Goal: Obtain resource: Download file/media

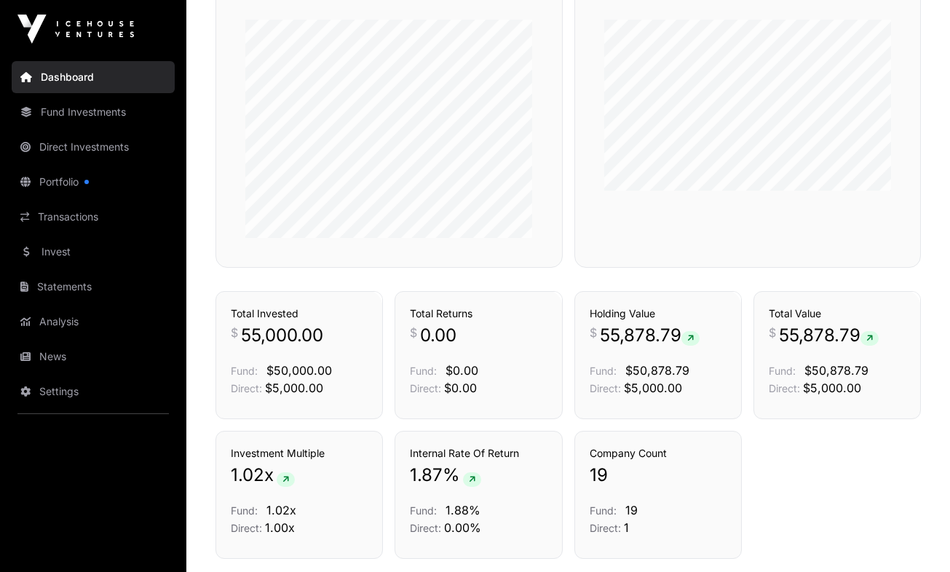
scroll to position [867, 0]
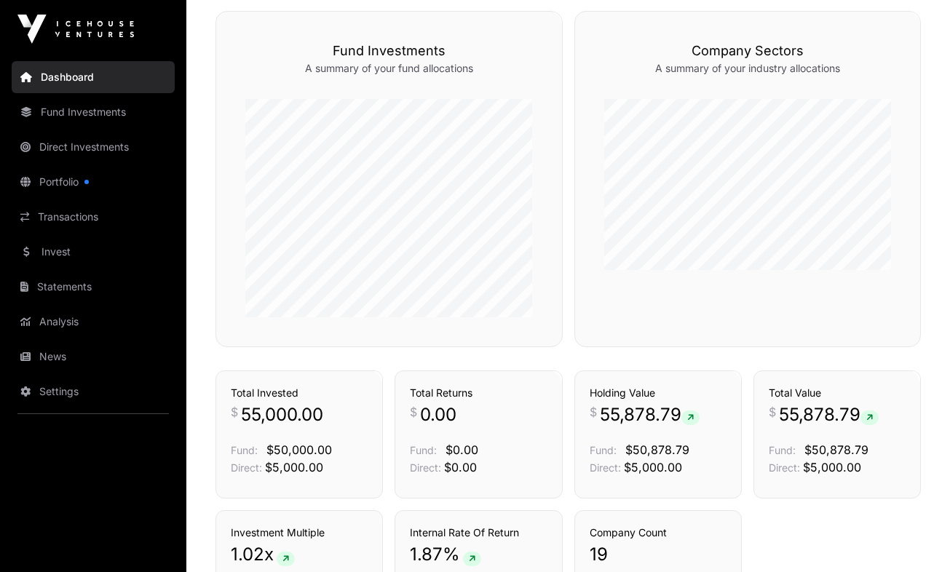
scroll to position [775, 0]
click at [41, 169] on link "Portfolio" at bounding box center [93, 182] width 163 height 32
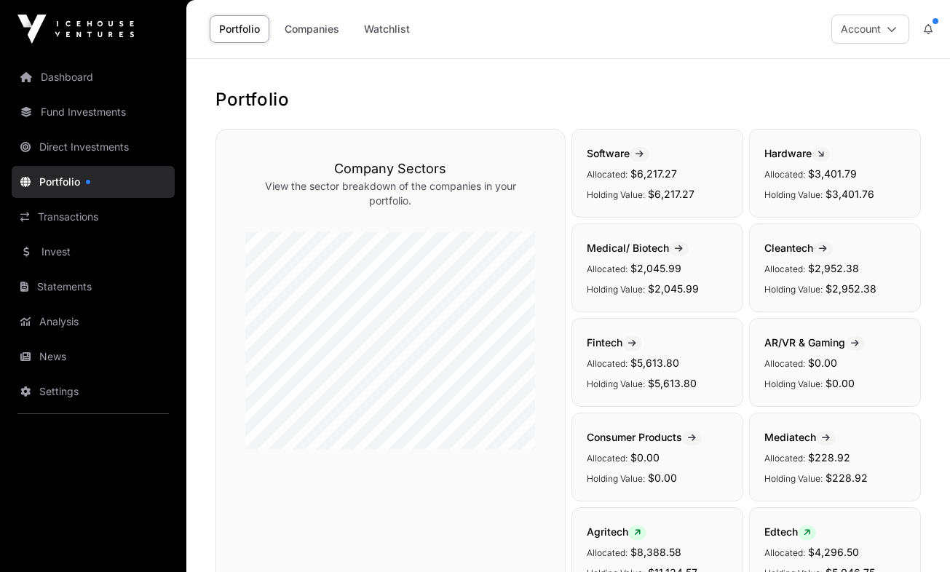
scroll to position [40, 0]
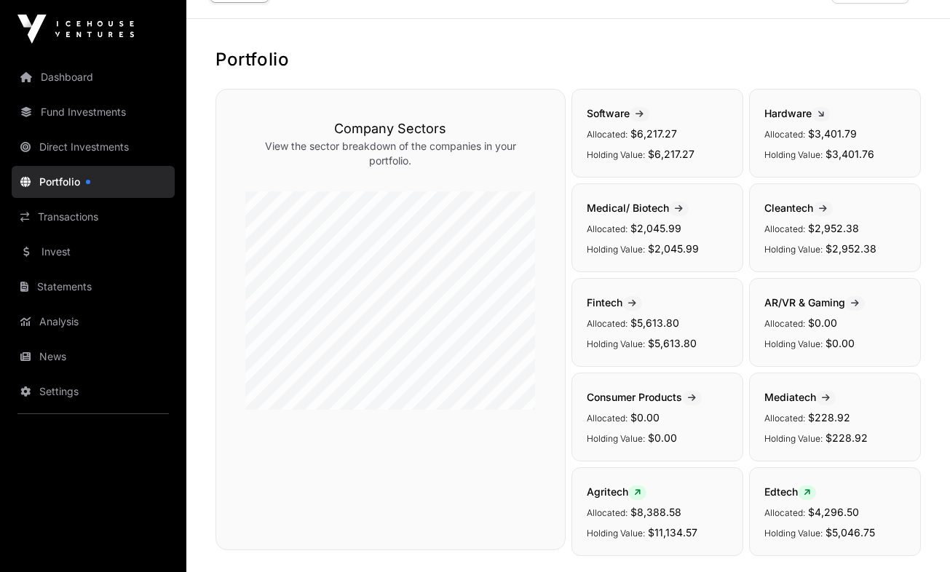
click at [451, 299] on span "Fintech" at bounding box center [614, 302] width 55 height 12
click at [451, 302] on span at bounding box center [633, 303] width 20 height 15
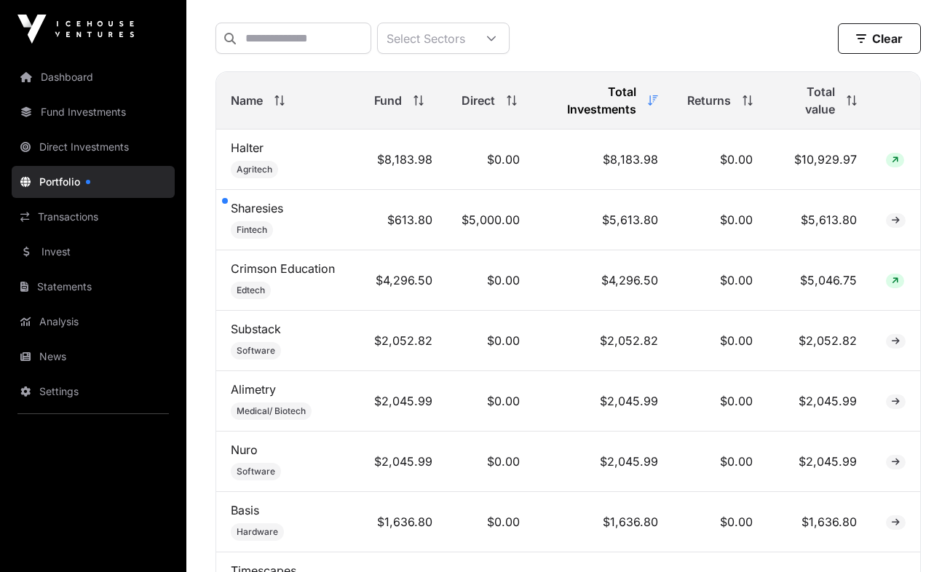
scroll to position [602, 0]
drag, startPoint x: 401, startPoint y: 229, endPoint x: 429, endPoint y: 229, distance: 28.4
click at [429, 229] on td "$613.80" at bounding box center [403, 221] width 87 height 60
drag, startPoint x: 429, startPoint y: 229, endPoint x: 366, endPoint y: 243, distance: 64.1
click at [366, 243] on td "$613.80" at bounding box center [403, 221] width 87 height 60
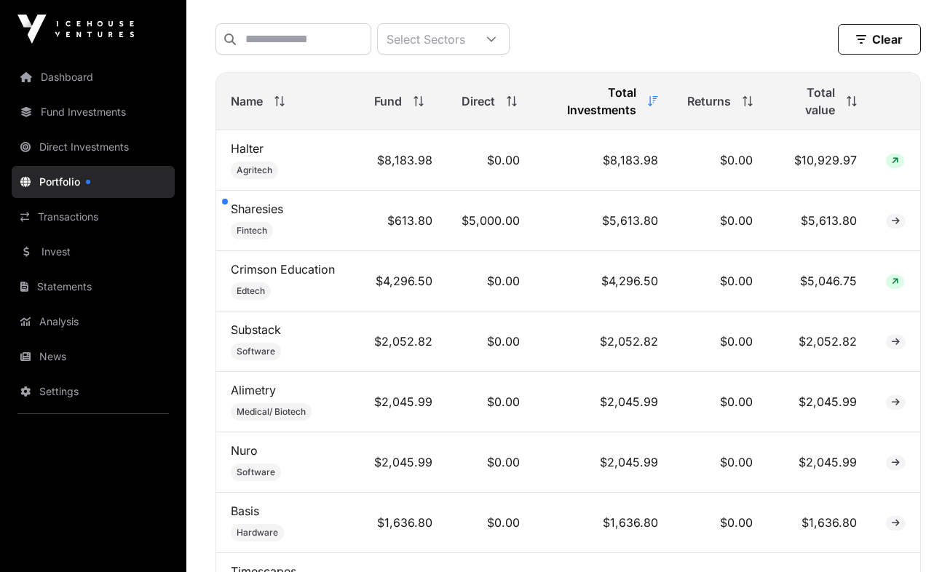
click at [222, 205] on div at bounding box center [225, 202] width 6 height 6
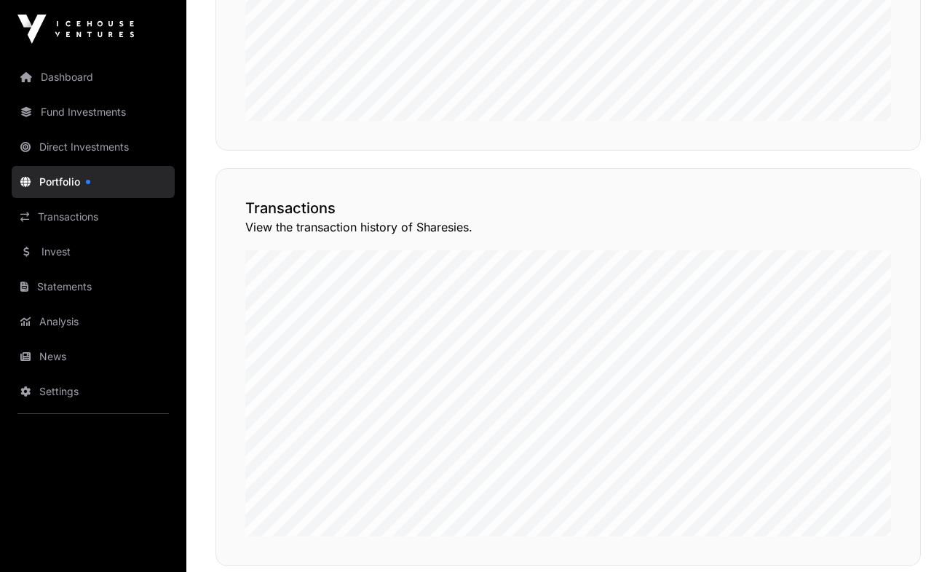
scroll to position [1055, 0]
click at [451, 156] on button "View Transactions" at bounding box center [855, 143] width 120 height 25
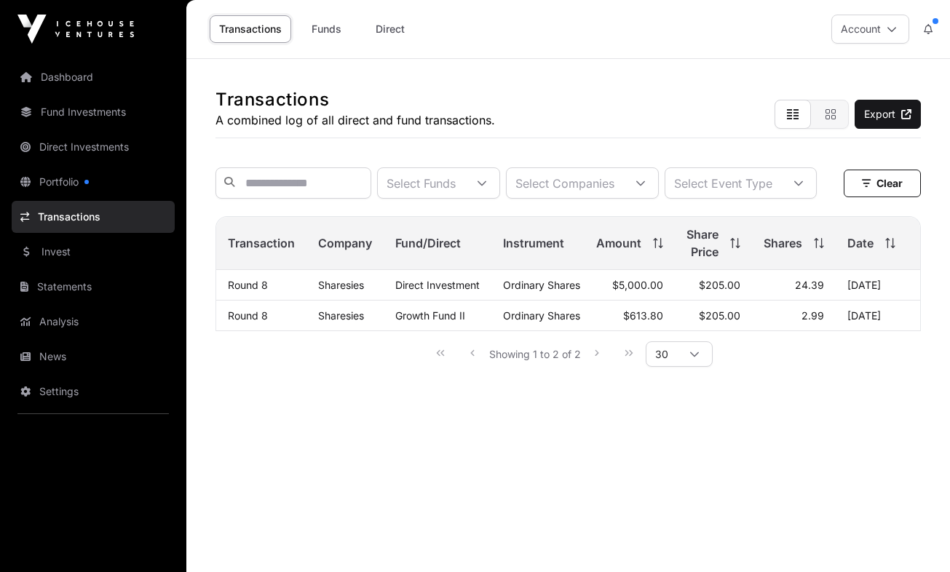
click at [85, 172] on link "Portfolio" at bounding box center [93, 182] width 163 height 32
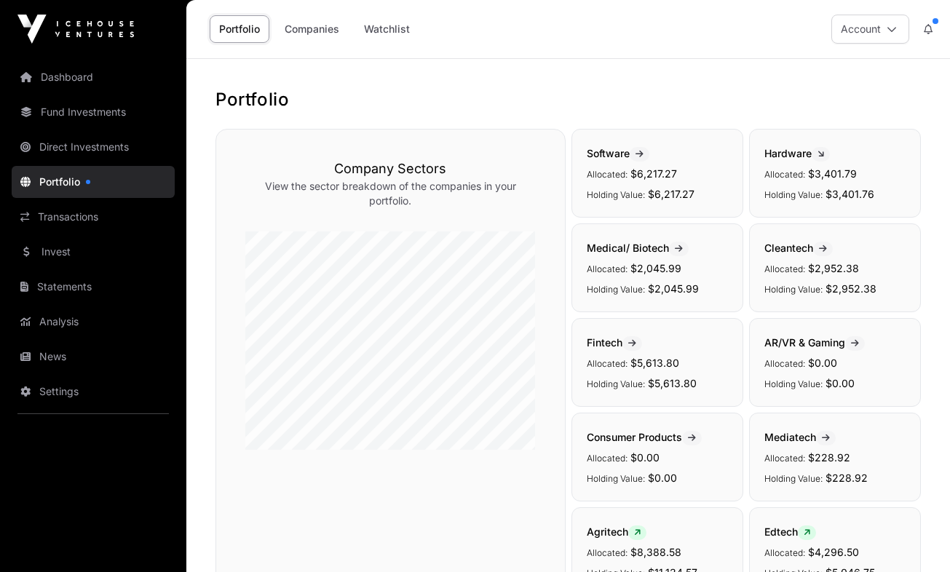
click at [398, 20] on link "Watchlist" at bounding box center [387, 29] width 65 height 28
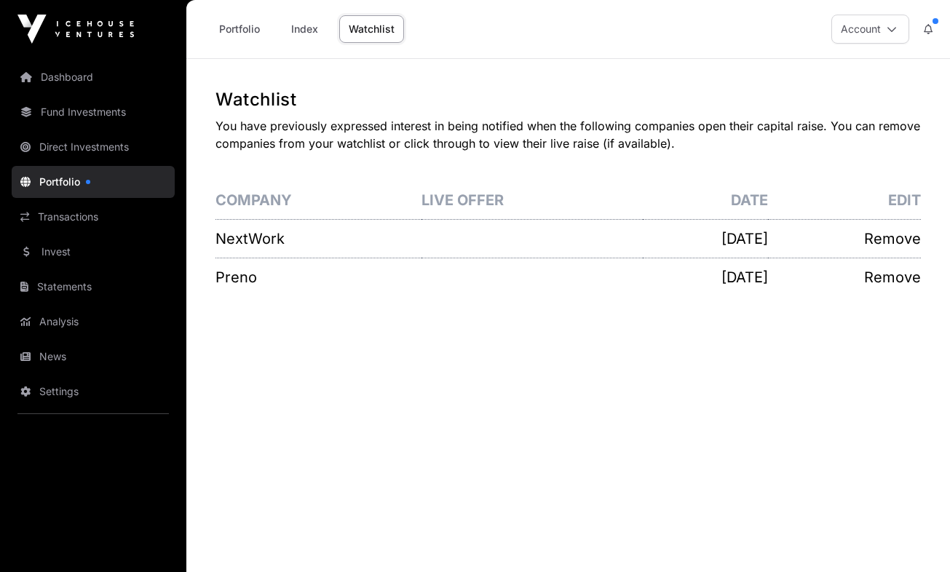
click at [317, 28] on link "Index" at bounding box center [304, 29] width 58 height 28
click at [246, 35] on link "Portfolio" at bounding box center [240, 29] width 60 height 28
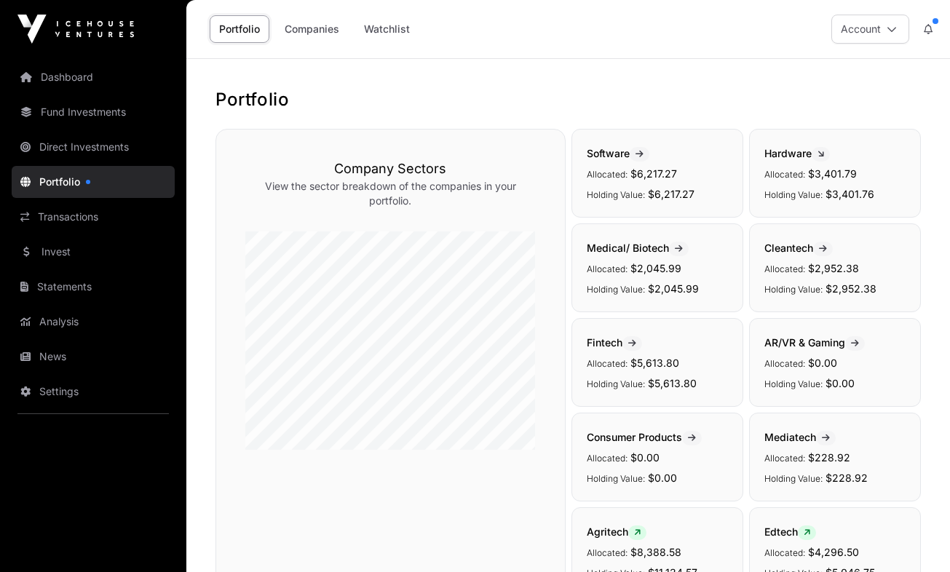
click at [308, 31] on link "Companies" at bounding box center [312, 29] width 74 height 28
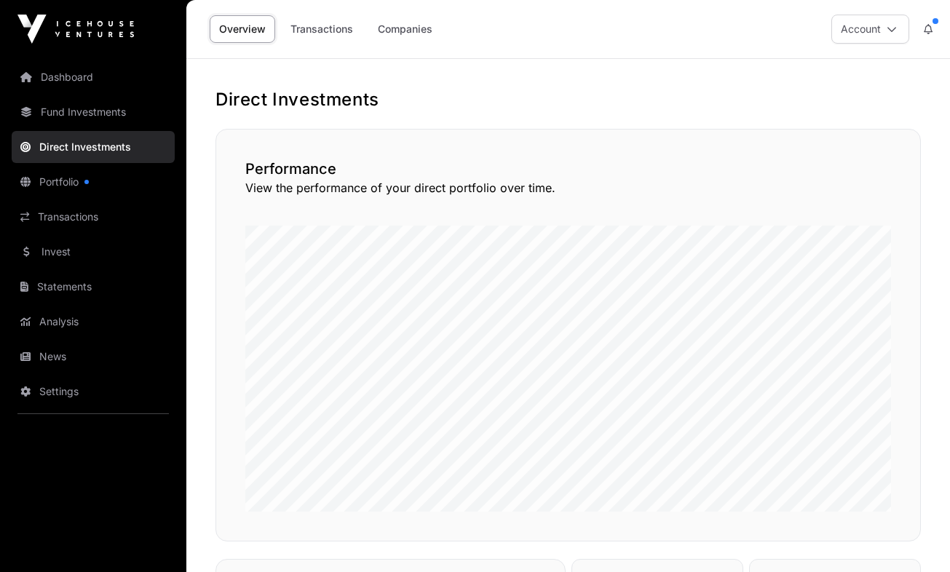
click at [215, 186] on div "Direct Investments Performance View the performance of your direct portfolio ov…" at bounding box center [568, 511] width 764 height 846
click at [79, 283] on link "Statements" at bounding box center [93, 287] width 163 height 32
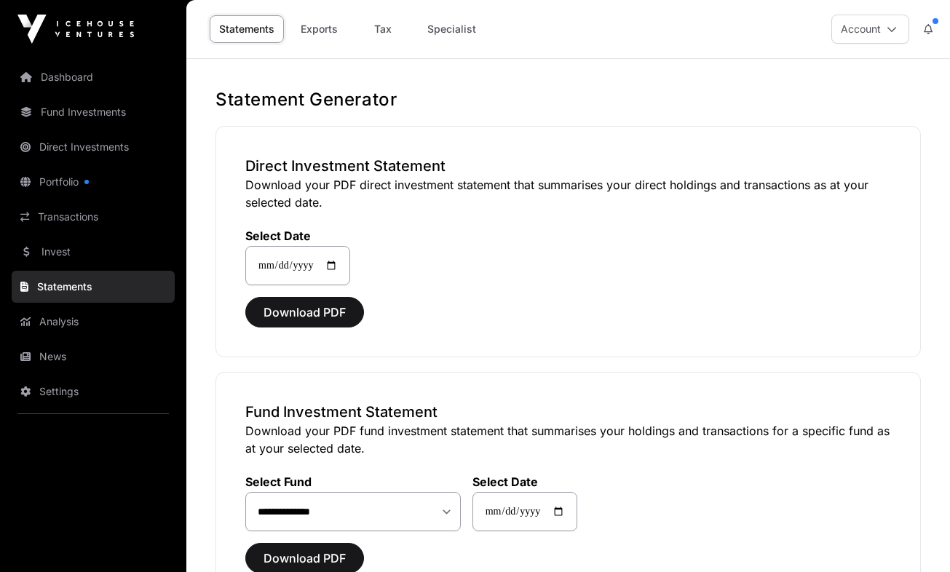
scroll to position [154, 0]
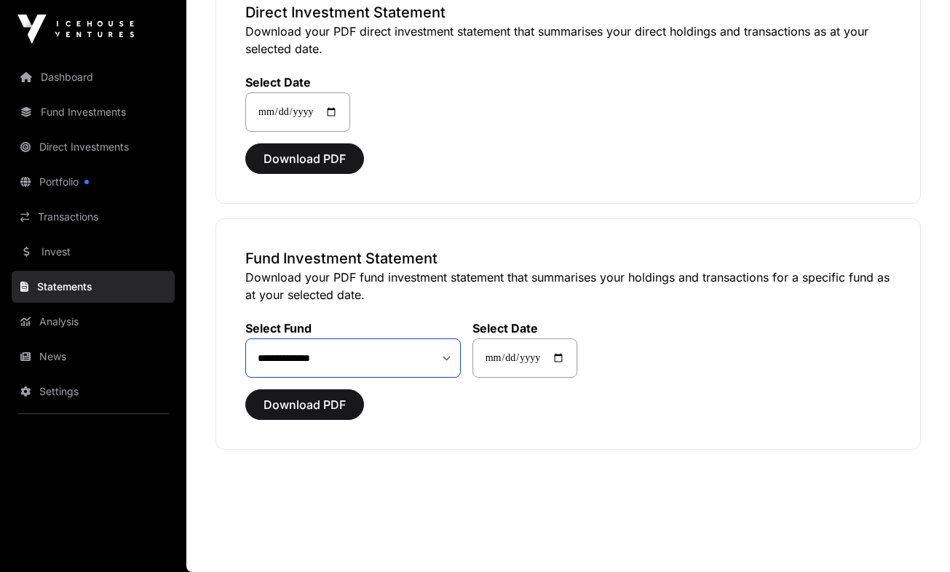
click at [424, 358] on select "**********" at bounding box center [353, 358] width 216 height 39
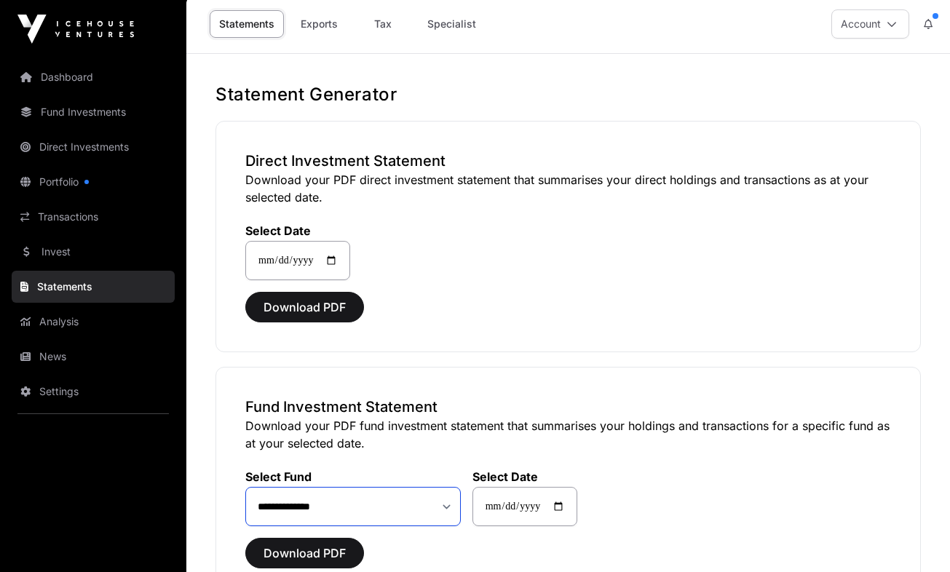
scroll to position [0, 0]
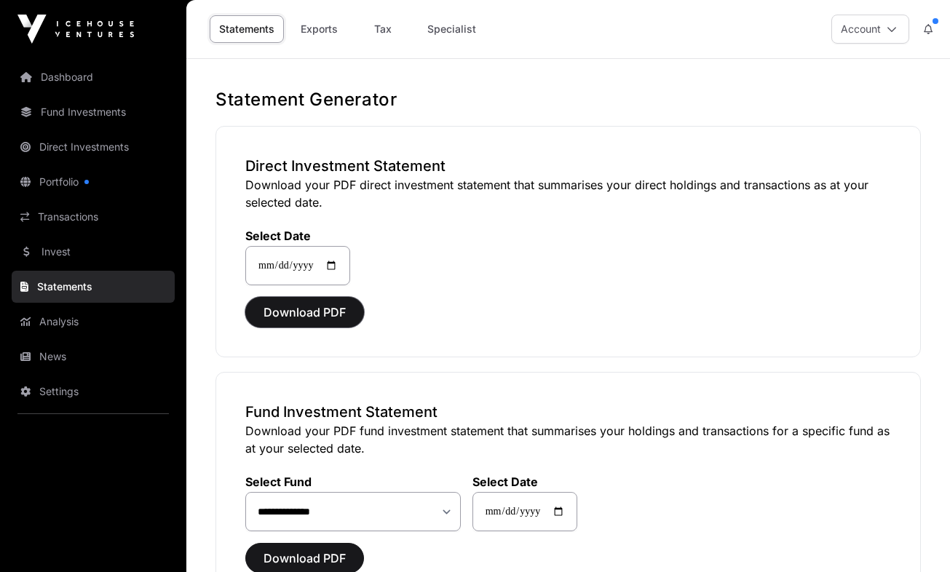
click at [319, 315] on span "Download PDF" at bounding box center [305, 312] width 82 height 17
click at [300, 54] on div "Statements Exports Tax Specialist Account" at bounding box center [568, 29] width 746 height 58
click at [319, 20] on link "Exports" at bounding box center [319, 29] width 58 height 28
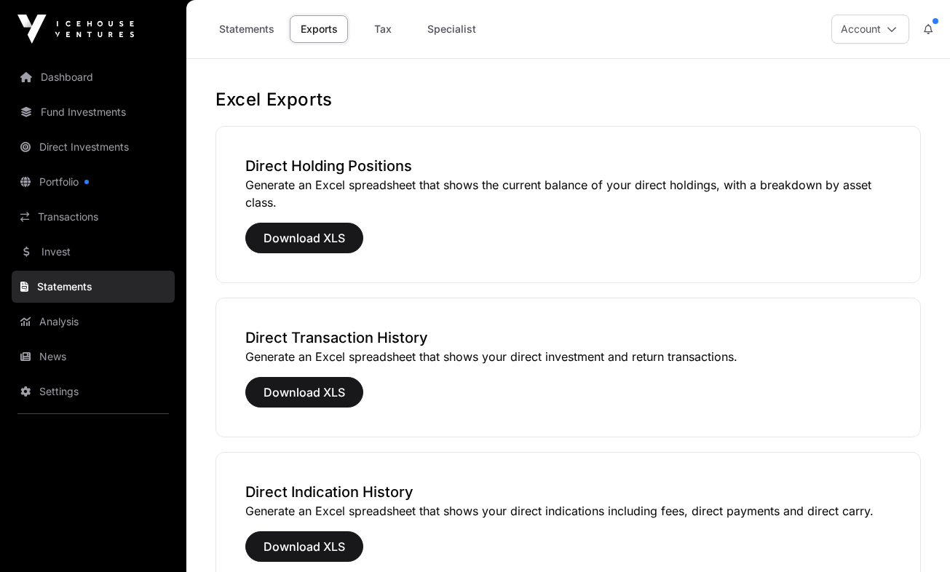
click at [377, 35] on link "Tax" at bounding box center [383, 29] width 58 height 28
select select
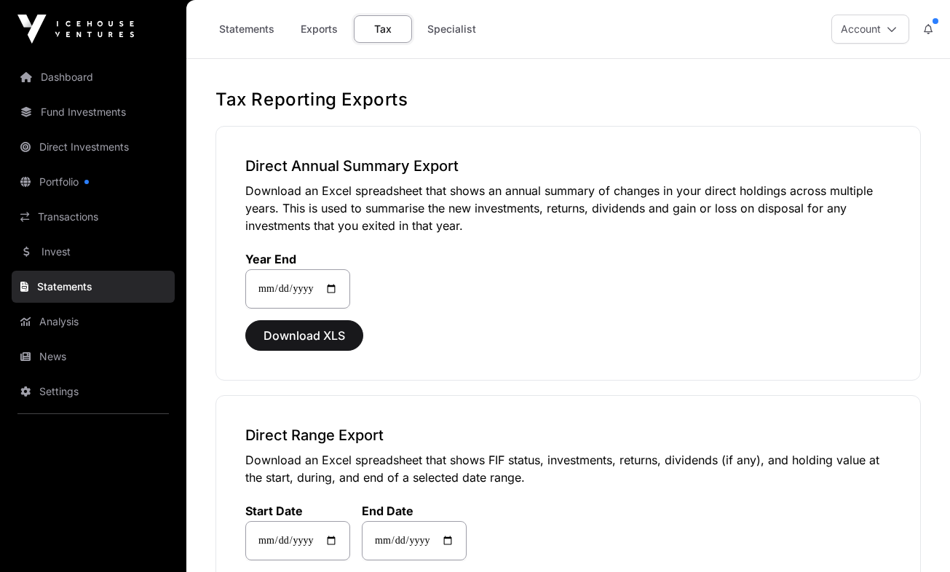
click at [444, 42] on link "Specialist" at bounding box center [452, 29] width 68 height 28
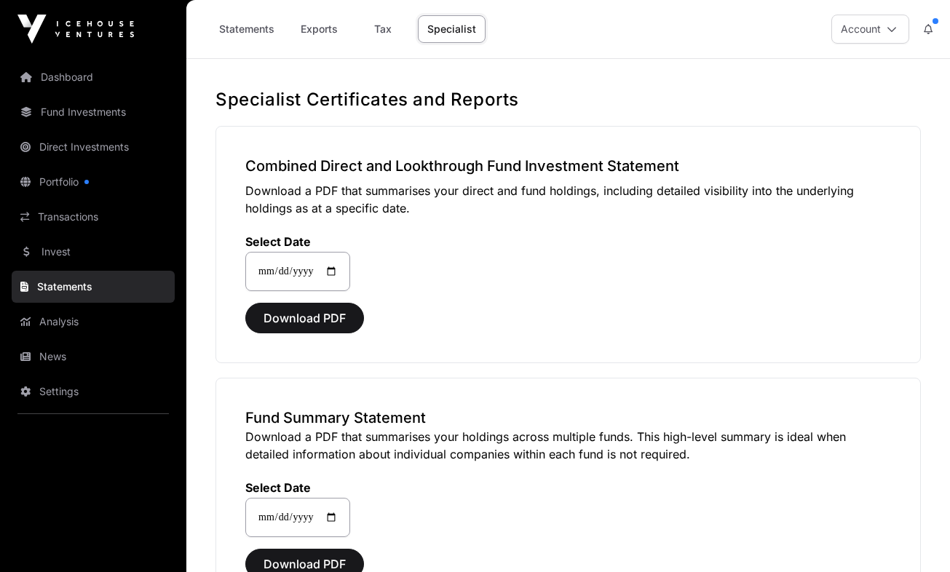
click at [85, 89] on link "Dashboard" at bounding box center [93, 77] width 163 height 32
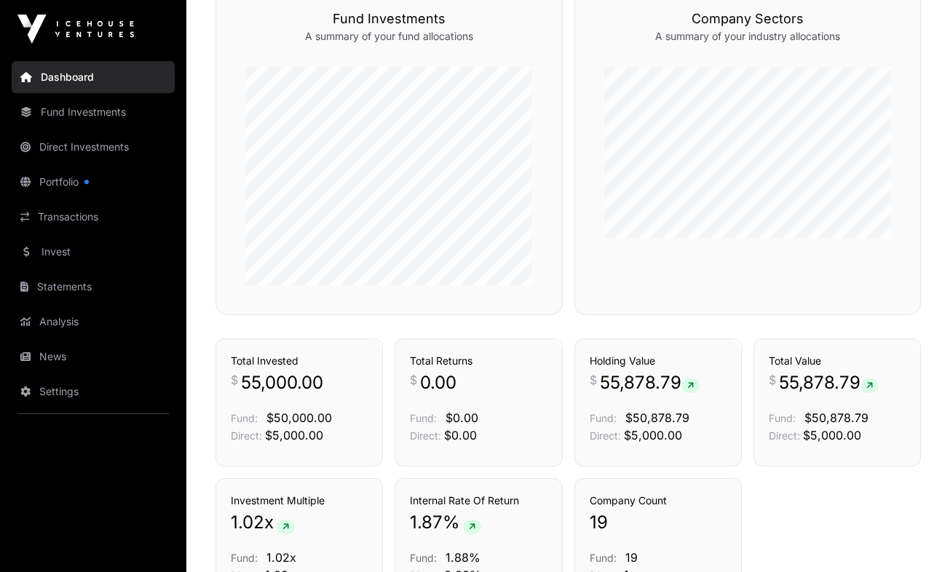
scroll to position [964, 0]
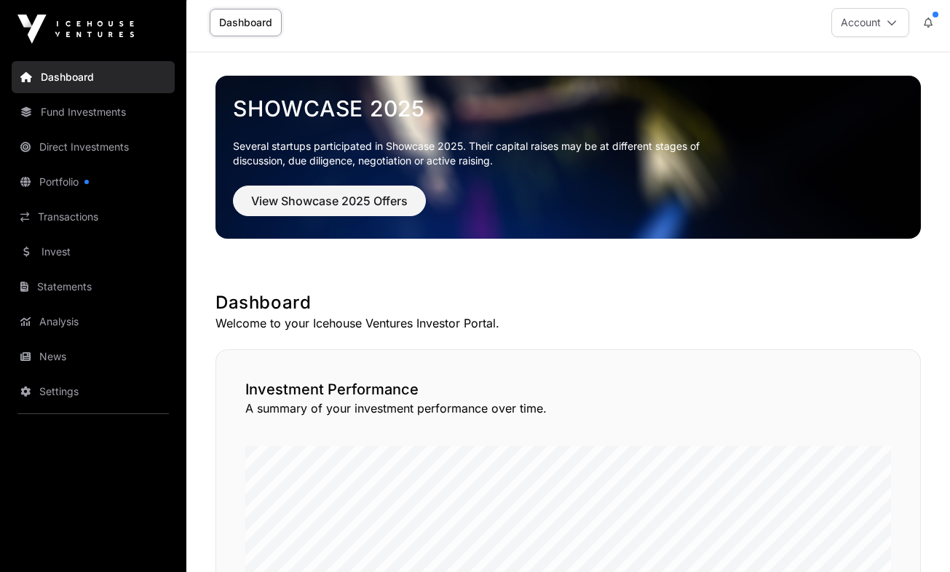
scroll to position [0, 0]
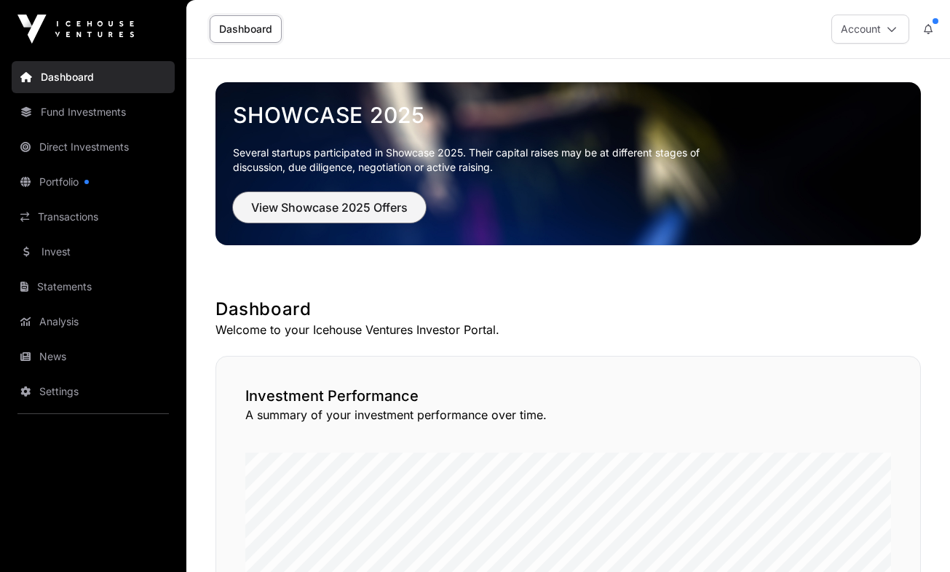
click at [365, 202] on span "View Showcase 2025 Offers" at bounding box center [329, 207] width 157 height 17
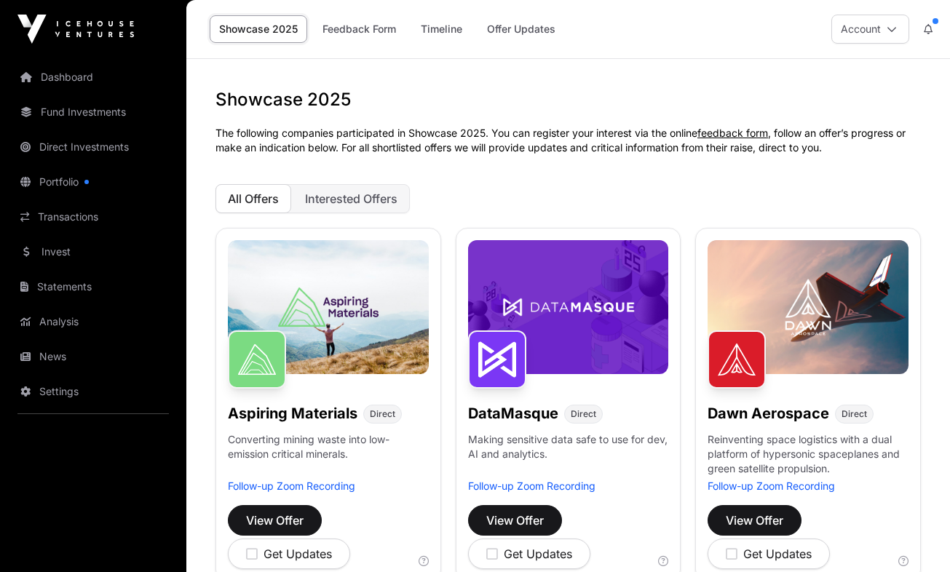
click at [451, 28] on button at bounding box center [928, 29] width 26 height 28
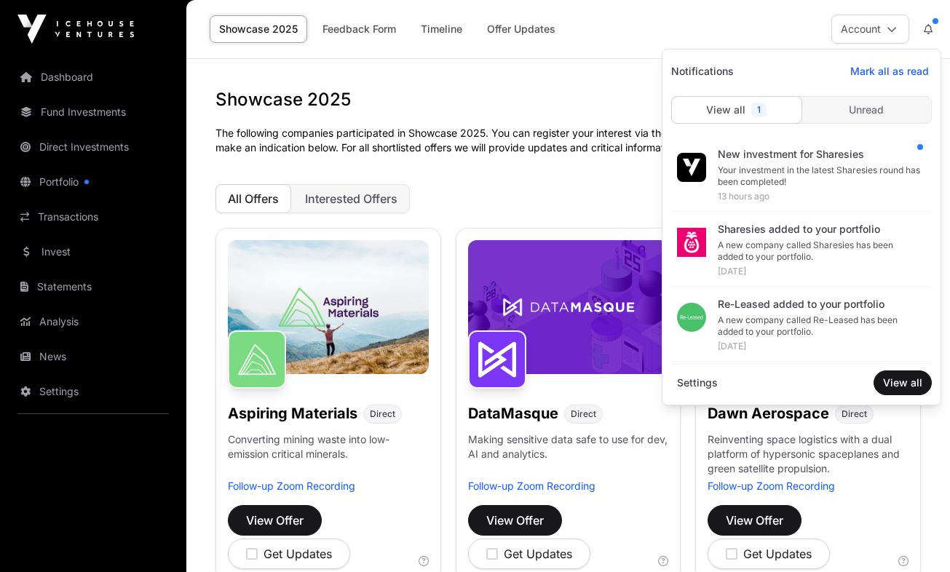
click at [451, 146] on div "New investment for Sharesies Your investment in the latest Sharesies round has …" at bounding box center [825, 174] width 214 height 73
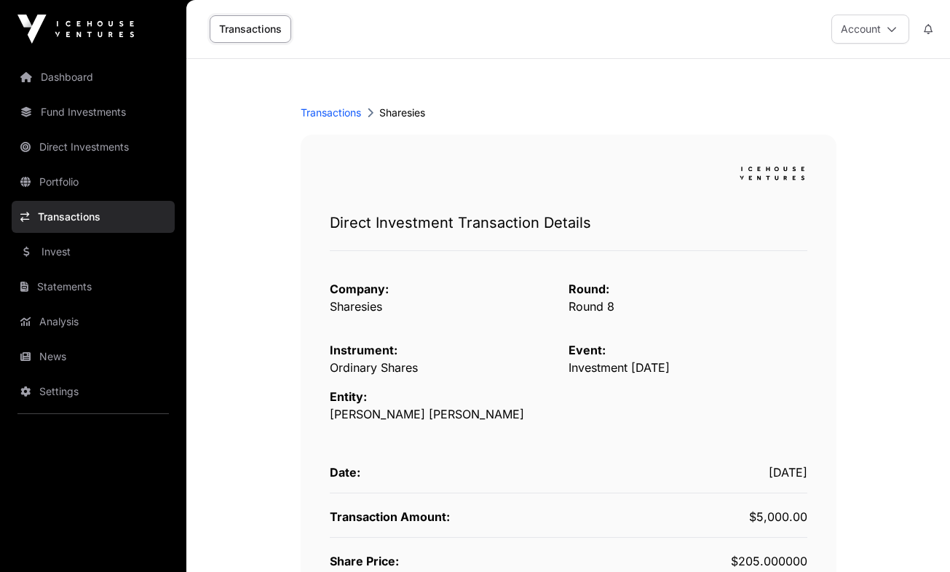
click at [293, 347] on div "Transactions Sharesies Direct Investment Transaction Details Company: Sharesies…" at bounding box center [568, 400] width 559 height 683
click at [92, 98] on link "Fund Investments" at bounding box center [93, 112] width 163 height 32
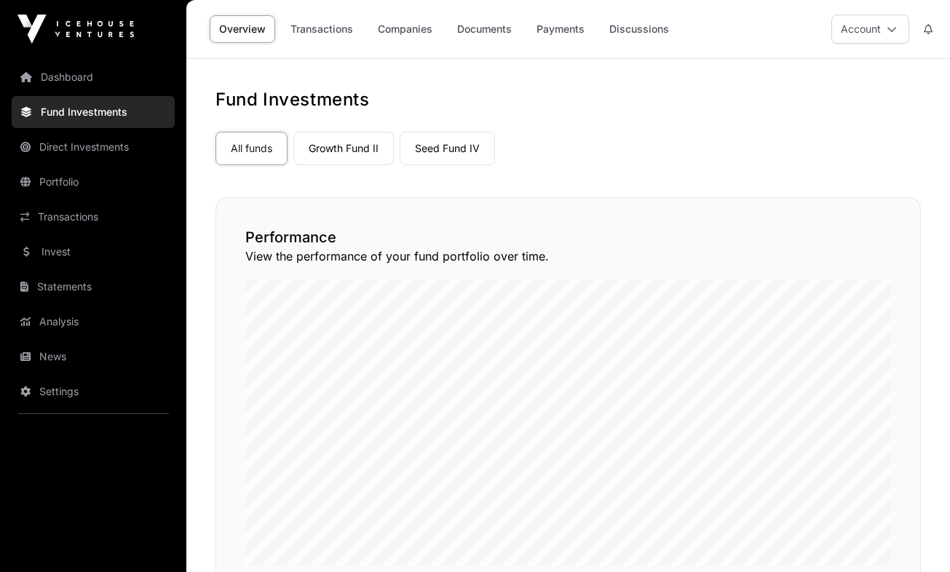
click at [100, 156] on link "Direct Investments" at bounding box center [93, 147] width 163 height 32
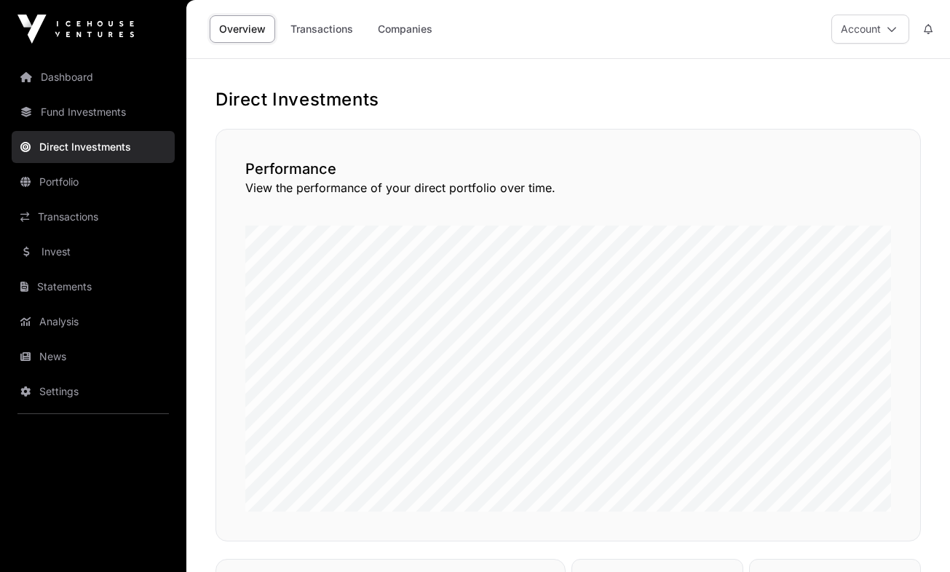
click at [108, 219] on link "Transactions" at bounding box center [93, 217] width 163 height 32
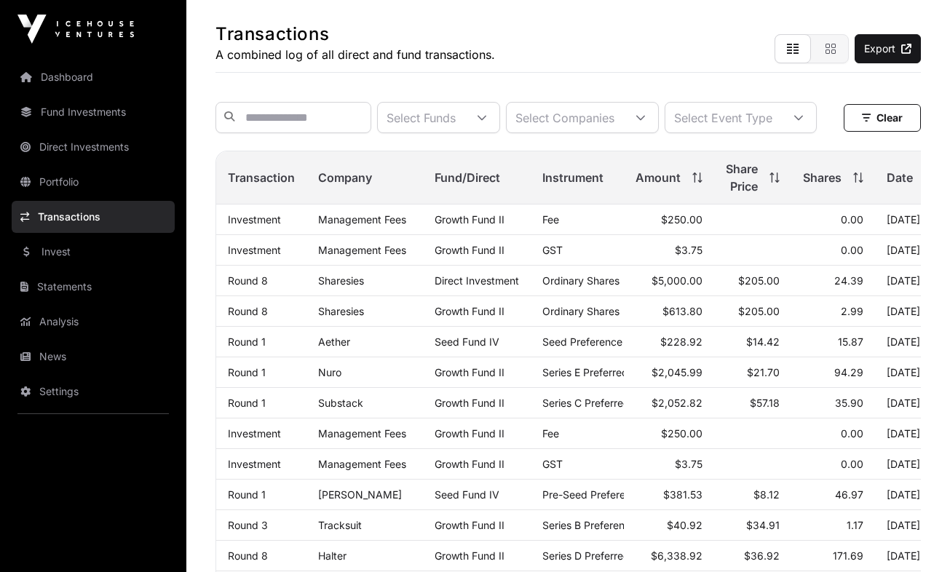
scroll to position [66, 0]
click at [340, 286] on link "Sharesies" at bounding box center [341, 280] width 46 height 12
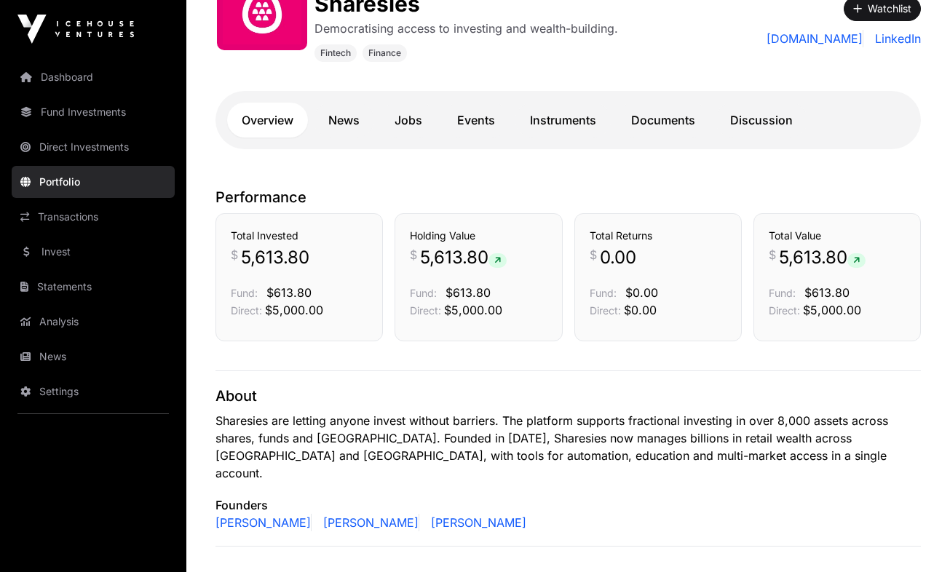
scroll to position [265, 0]
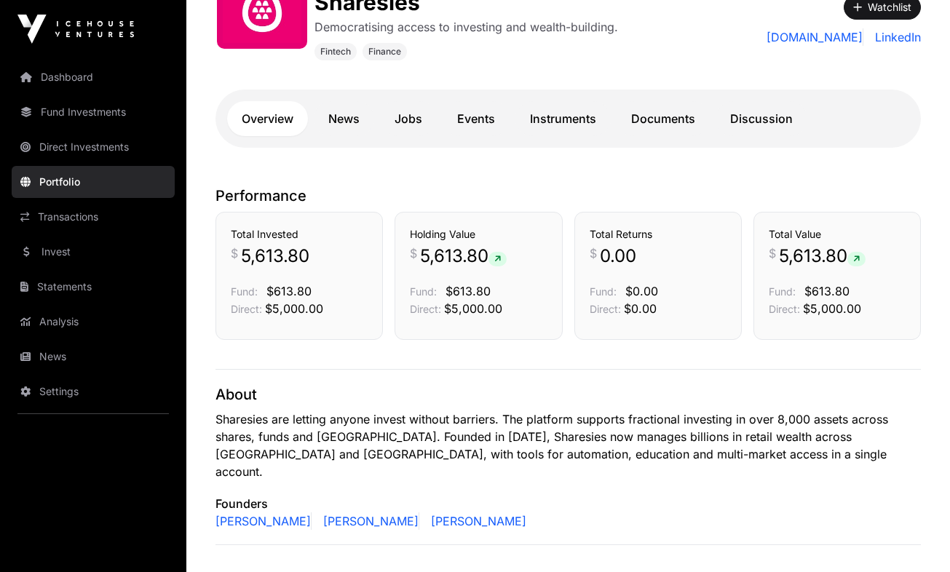
click at [451, 100] on div "Overview News Jobs Events Instruments Documents Discussion" at bounding box center [569, 119] width 706 height 58
click at [451, 111] on link "Documents" at bounding box center [663, 118] width 93 height 35
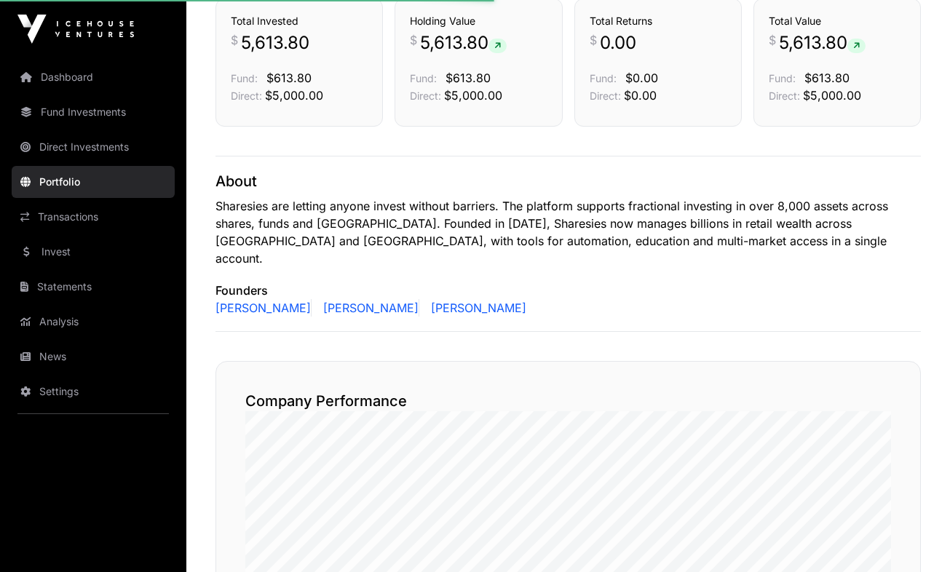
scroll to position [485, 0]
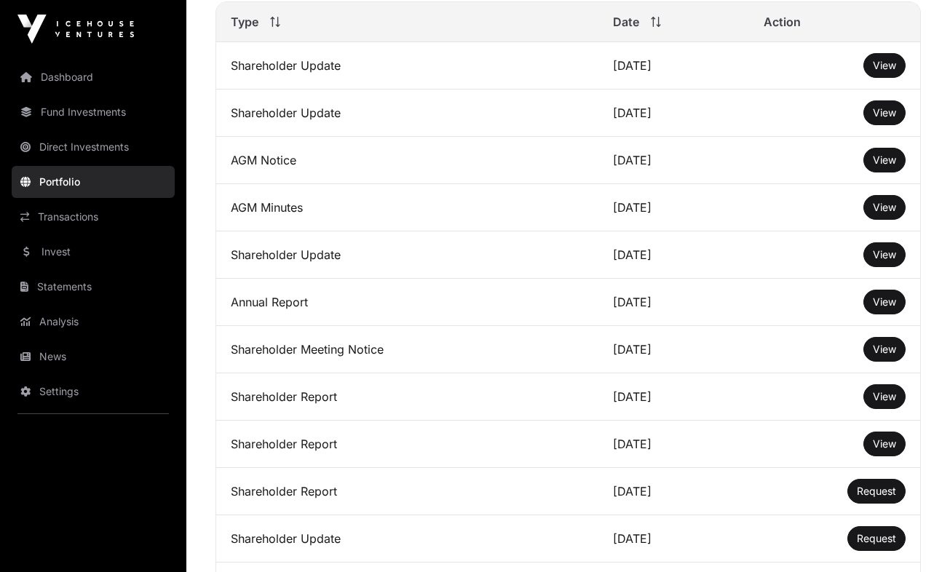
scroll to position [566, 0]
click at [451, 71] on span "View" at bounding box center [884, 64] width 23 height 12
click at [451, 118] on span "View" at bounding box center [884, 112] width 23 height 12
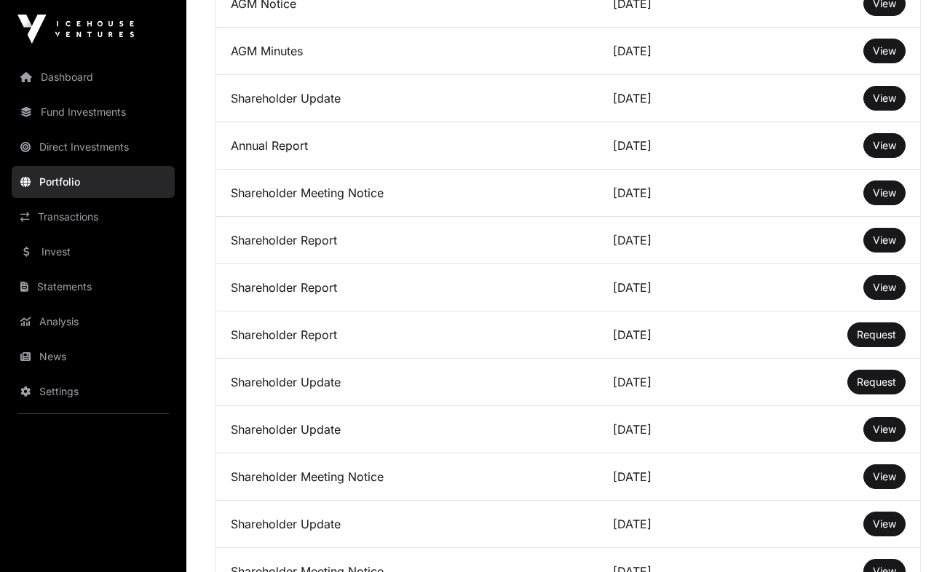
scroll to position [781, 0]
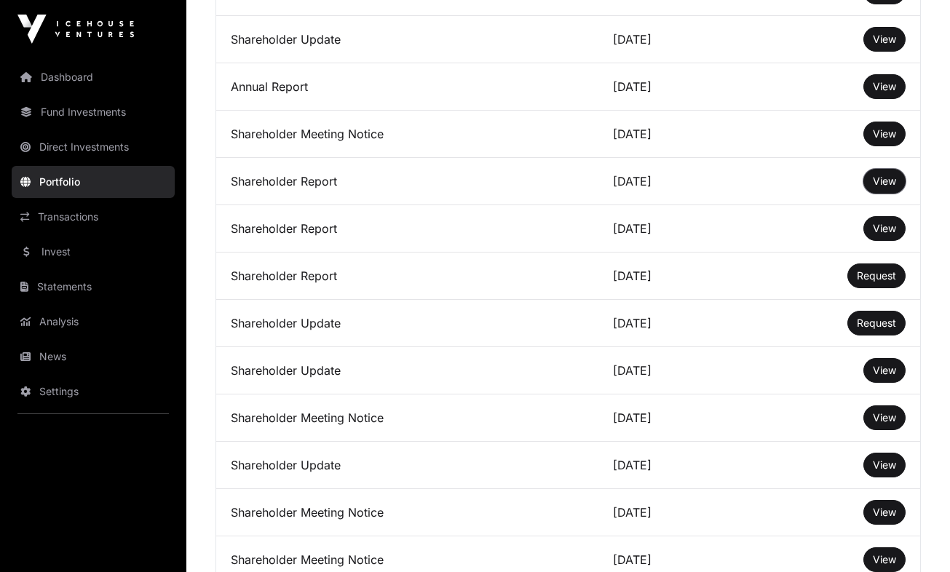
click at [451, 194] on button "View" at bounding box center [885, 181] width 42 height 25
click at [451, 187] on span "View" at bounding box center [884, 181] width 23 height 12
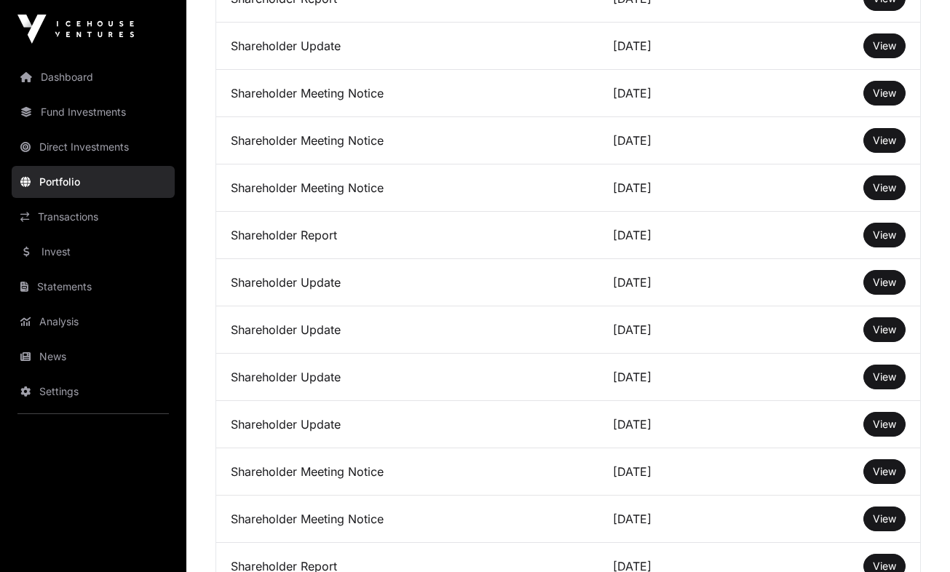
scroll to position [1686, 0]
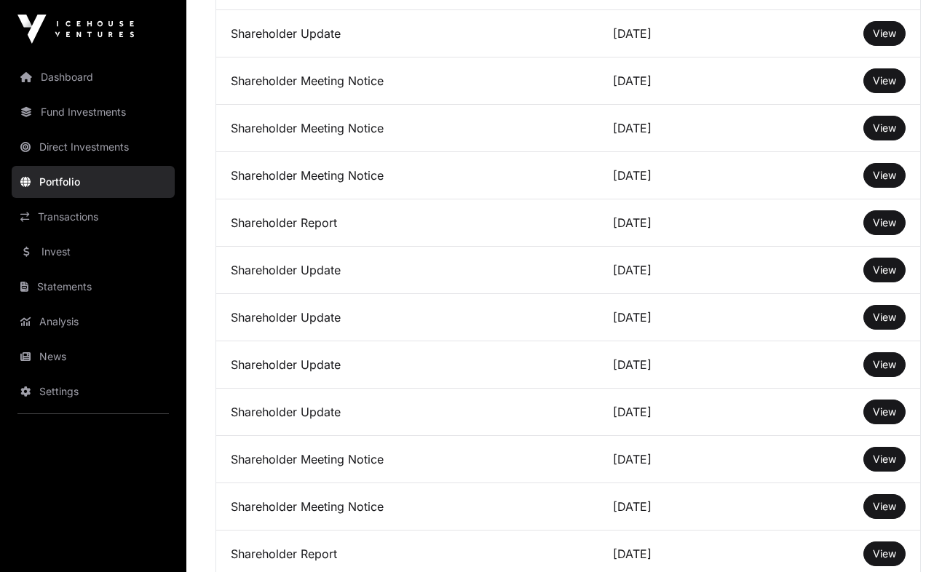
click at [451, 276] on span "View" at bounding box center [884, 270] width 23 height 12
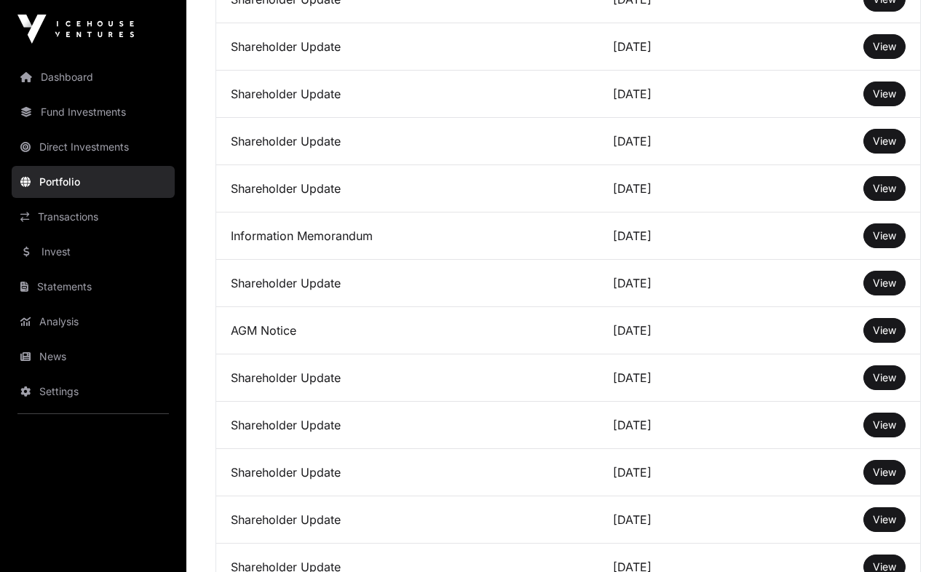
scroll to position [2620, 0]
click at [451, 295] on button "View" at bounding box center [885, 282] width 42 height 25
click at [451, 337] on link "View" at bounding box center [884, 330] width 23 height 15
click at [451, 288] on span "View" at bounding box center [884, 282] width 23 height 12
click at [451, 248] on button "View" at bounding box center [885, 235] width 42 height 25
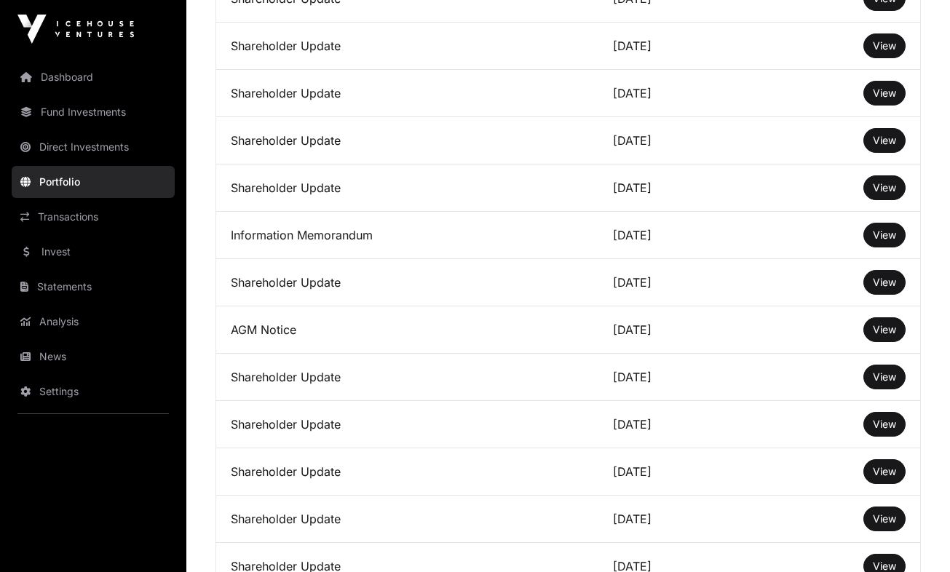
click at [451, 241] on span "View" at bounding box center [884, 235] width 23 height 12
click at [451, 200] on button "View" at bounding box center [885, 188] width 42 height 25
click at [451, 194] on span "View" at bounding box center [884, 187] width 23 height 12
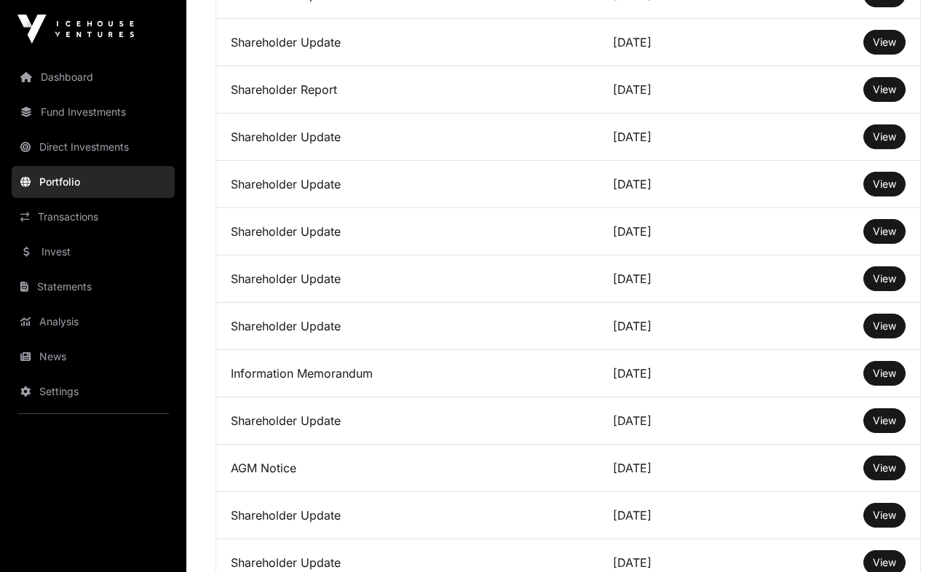
scroll to position [2481, 0]
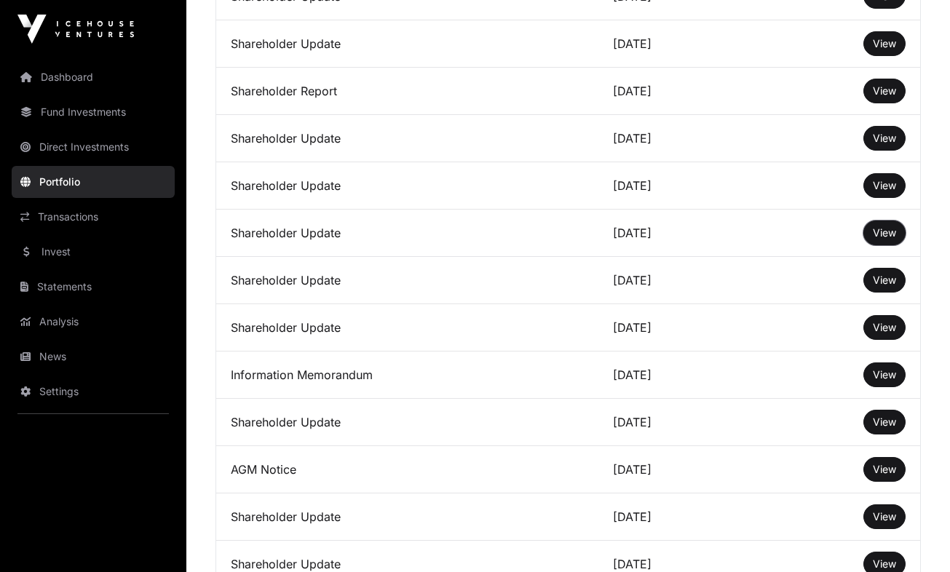
click at [451, 245] on button "View" at bounding box center [885, 233] width 42 height 25
click at [451, 239] on span "View" at bounding box center [884, 232] width 23 height 12
